Goal: Information Seeking & Learning: Learn about a topic

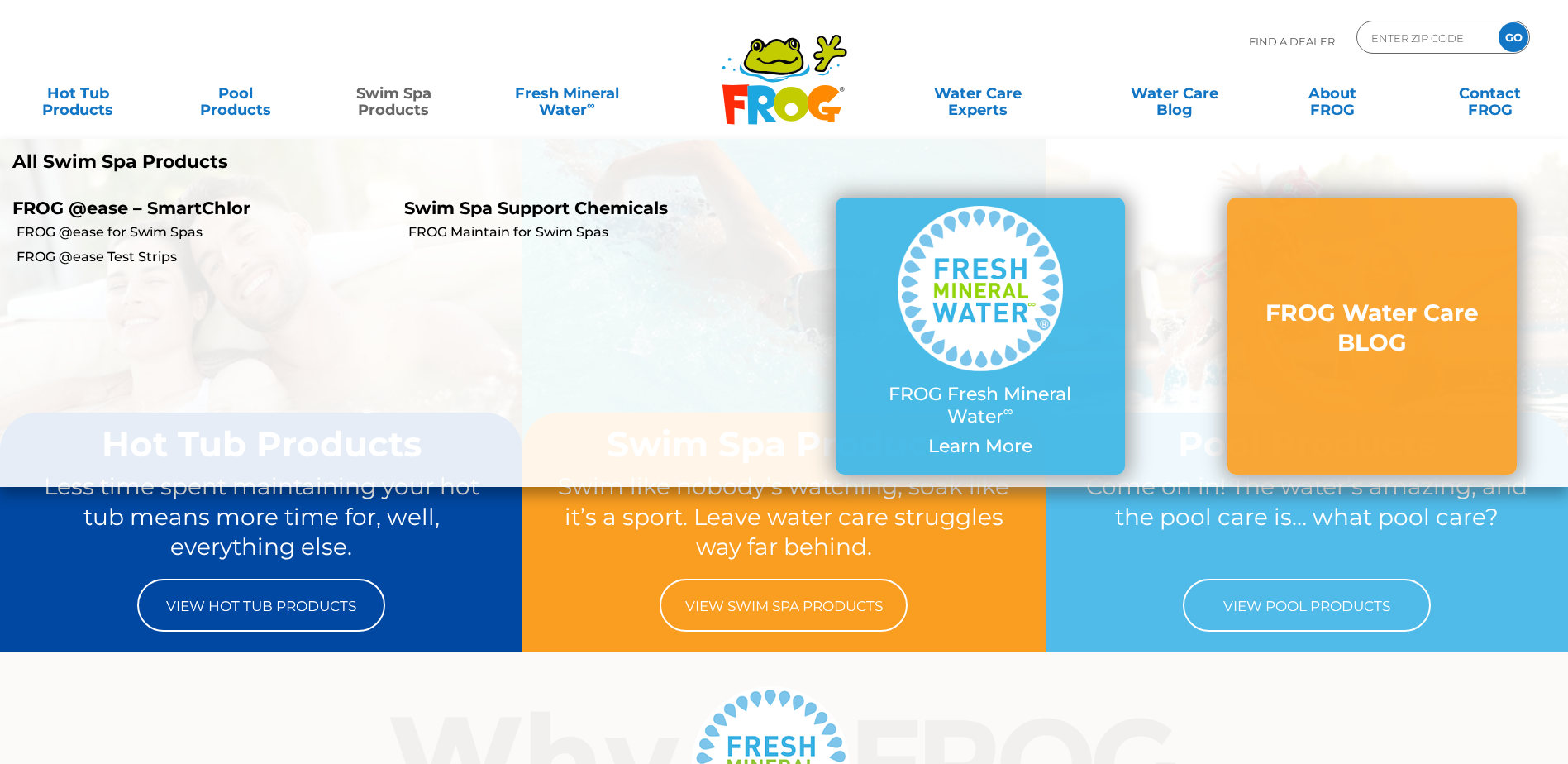
click at [371, 97] on link "Swim Spa Products" at bounding box center [394, 94] width 123 height 33
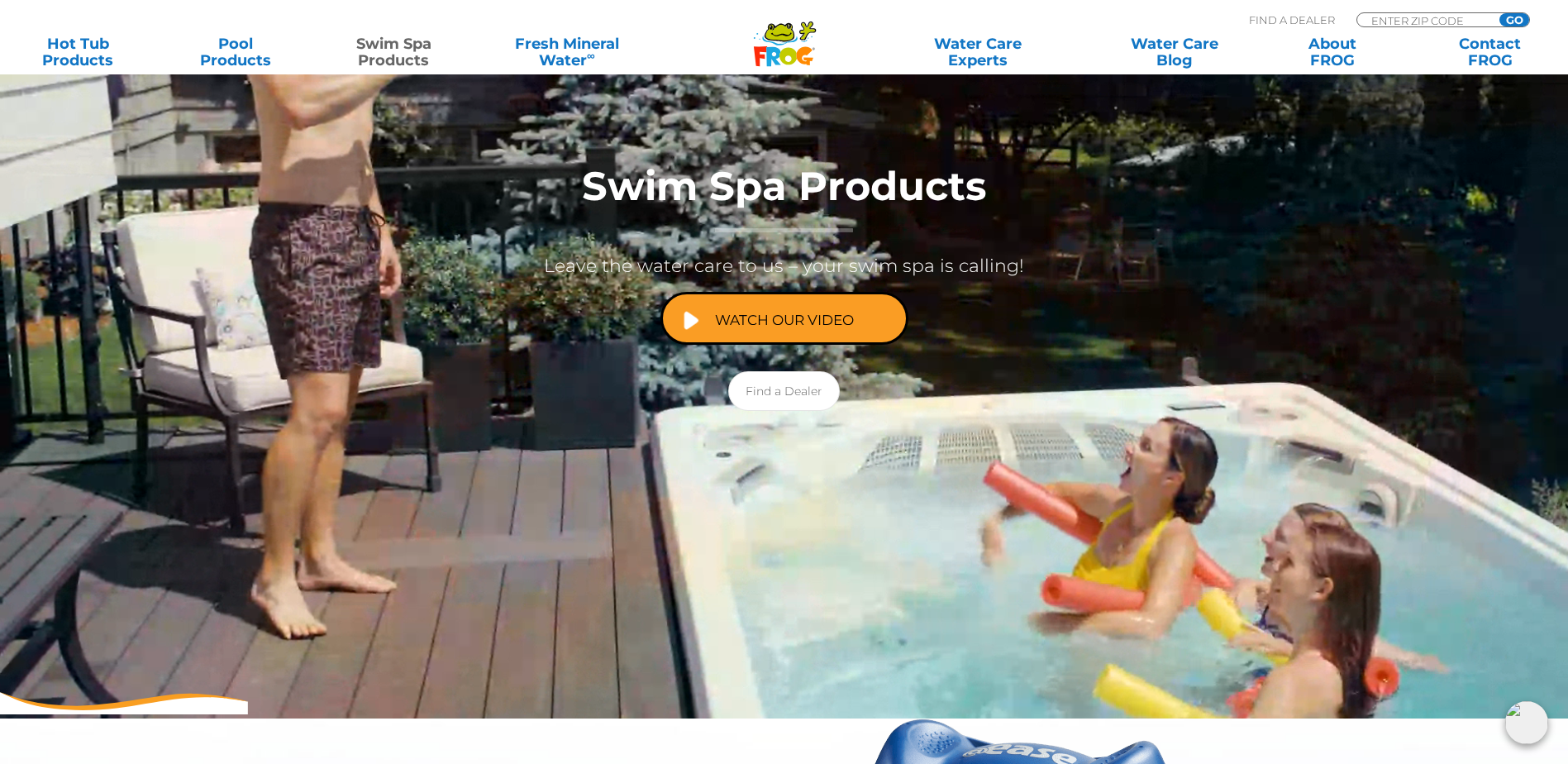
scroll to position [248, 0]
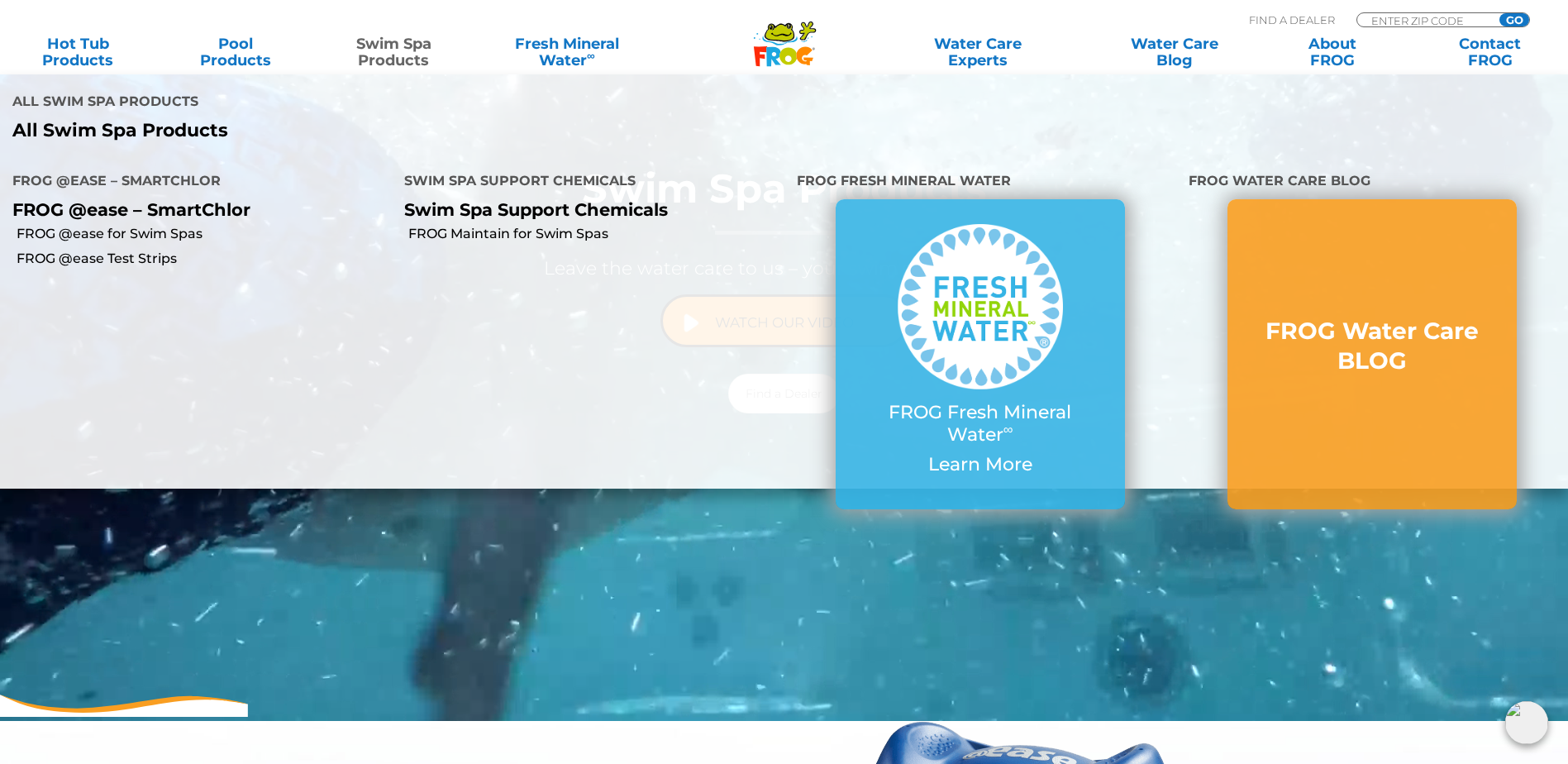
click at [410, 47] on link "Swim Spa Products" at bounding box center [394, 52] width 123 height 33
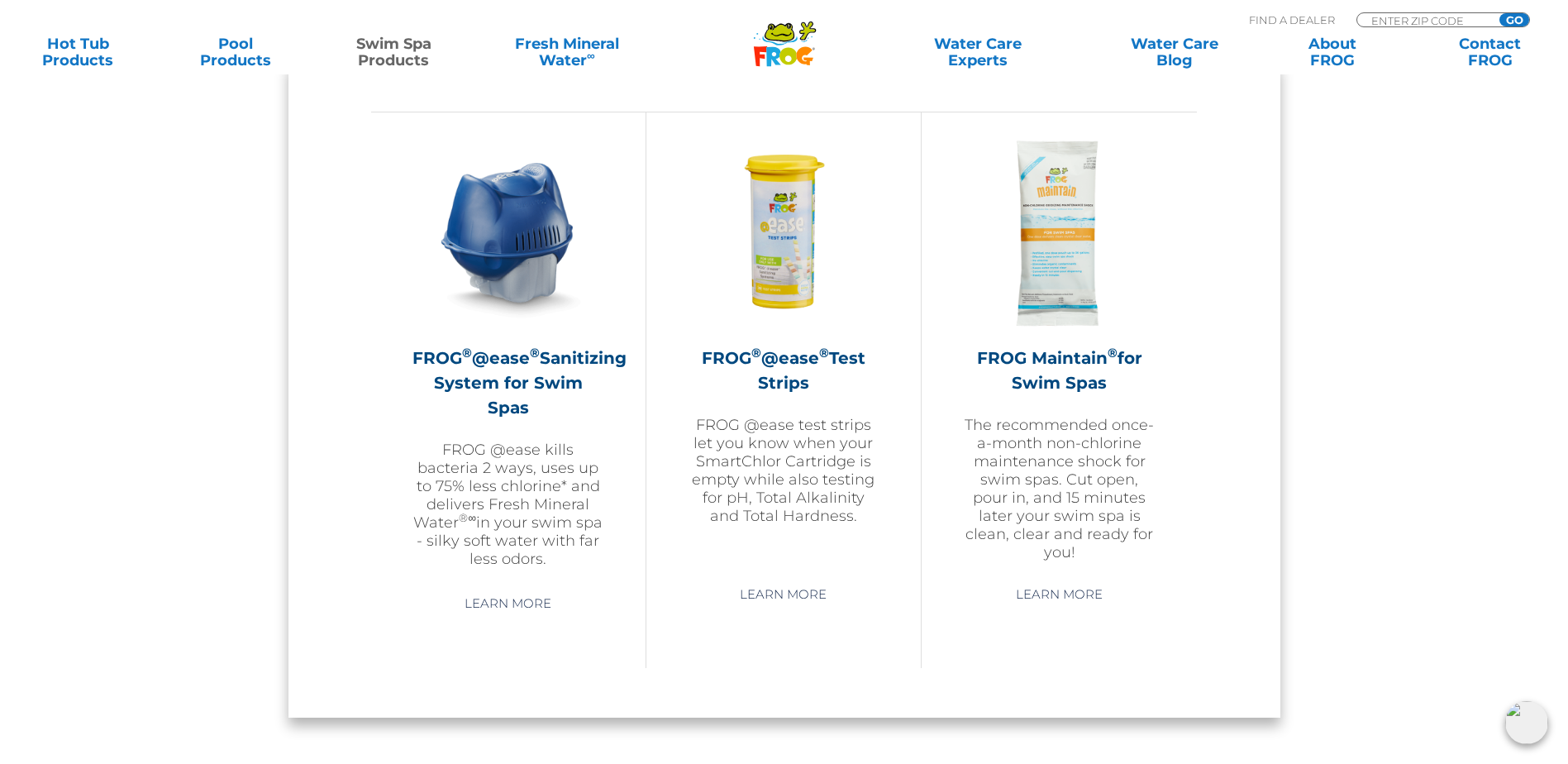
scroll to position [1489, 0]
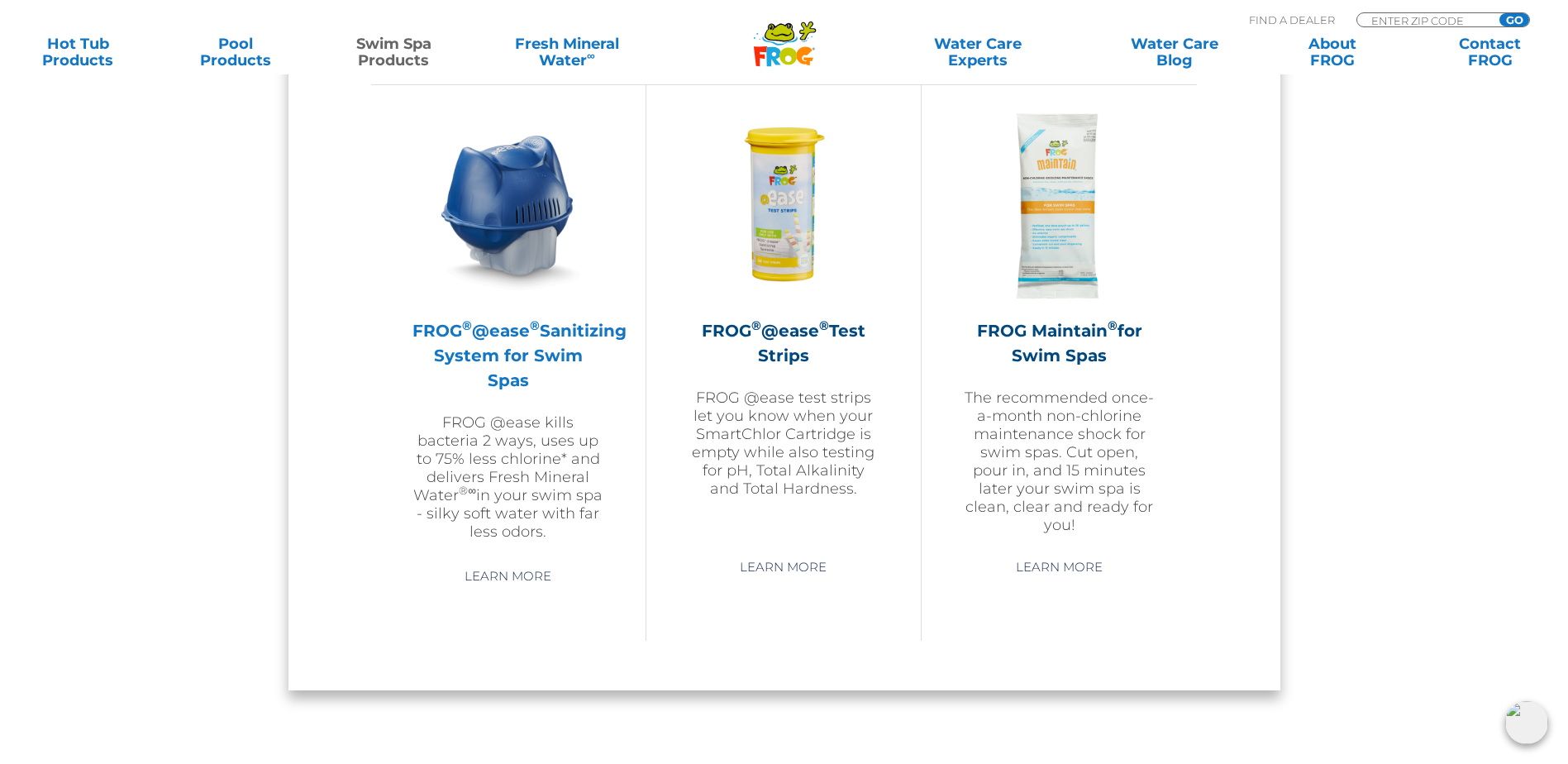
click at [560, 351] on h2 "FROG ® @ease ® Sanitizing System for Swim Spas" at bounding box center [508, 356] width 192 height 75
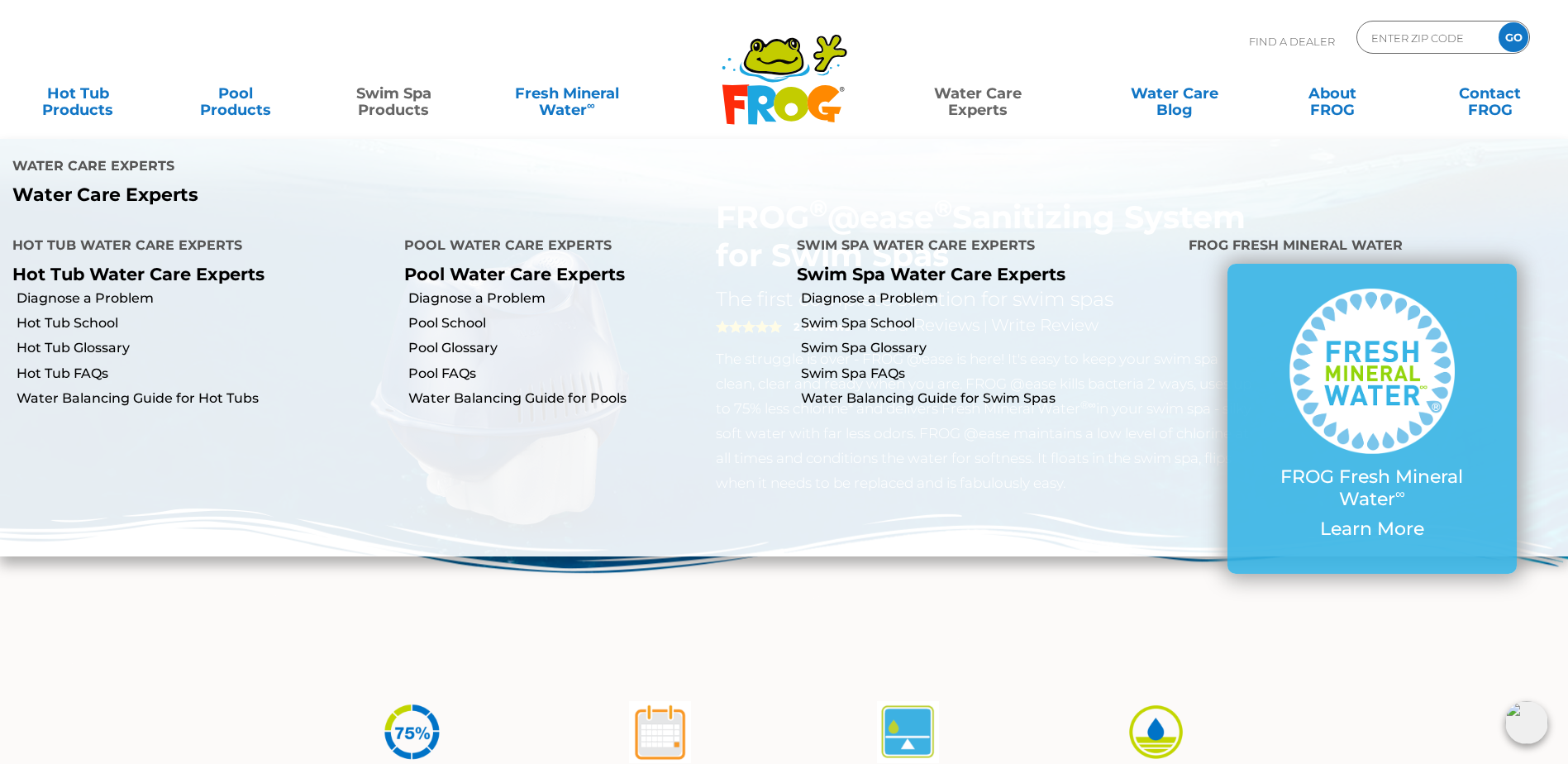
click at [985, 105] on link "Water Care Experts" at bounding box center [978, 94] width 199 height 33
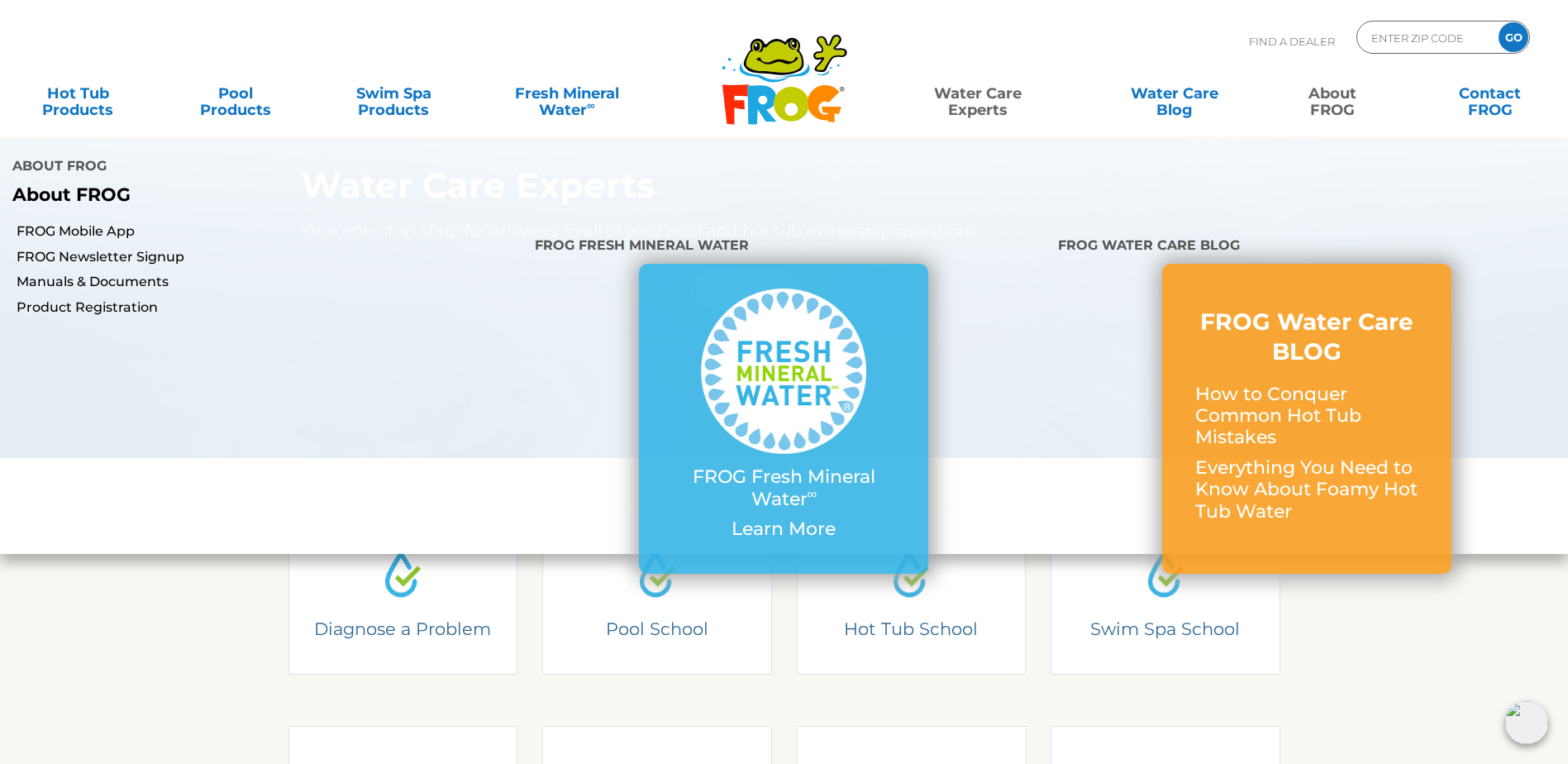
click at [1332, 105] on link "About FROG" at bounding box center [1332, 94] width 123 height 33
